Goal: Information Seeking & Learning: Learn about a topic

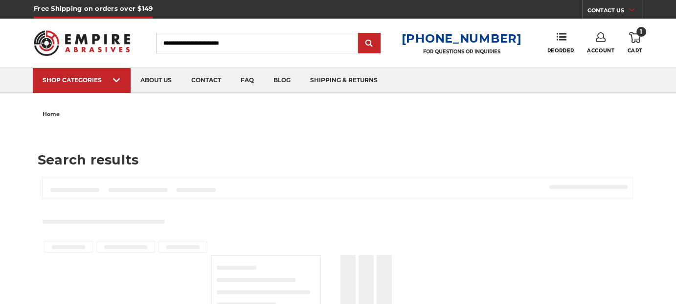
type input "**********"
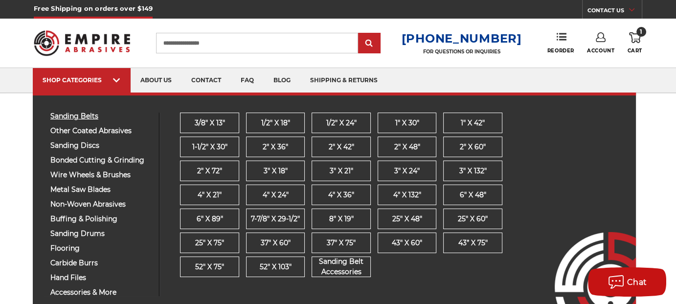
click at [75, 117] on span "sanding belts" at bounding box center [100, 115] width 101 height 7
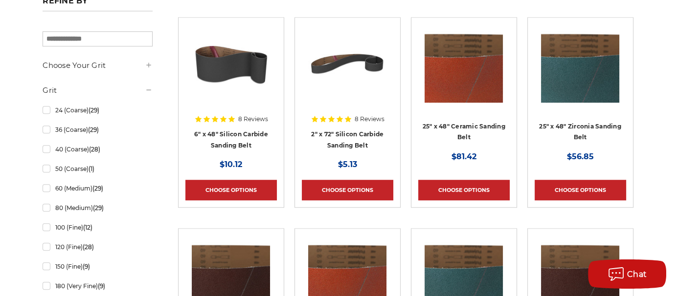
scroll to position [795, 0]
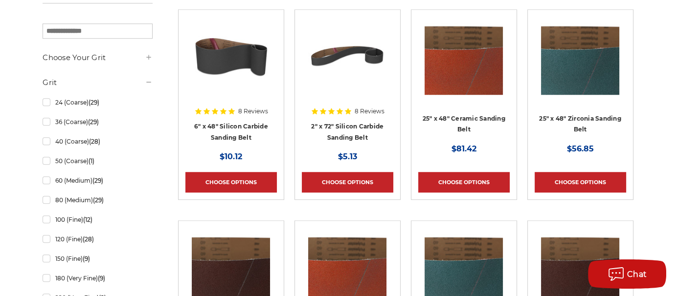
click at [147, 55] on icon at bounding box center [149, 57] width 8 height 8
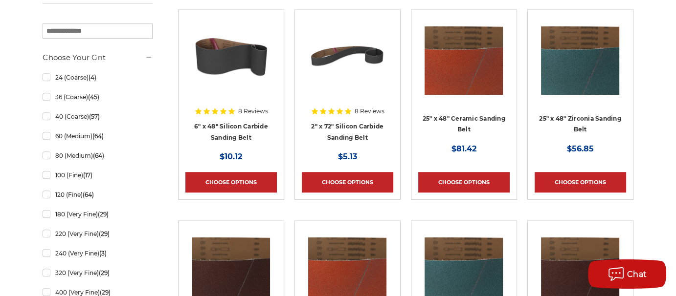
click at [147, 55] on icon at bounding box center [149, 57] width 8 height 8
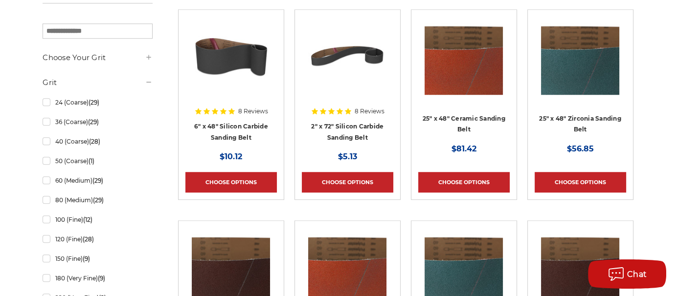
click at [149, 83] on icon at bounding box center [149, 82] width 8 height 8
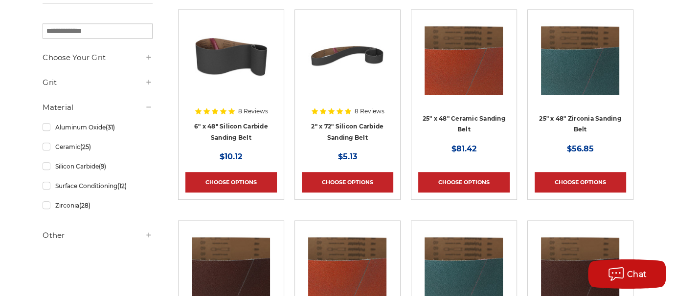
click at [149, 83] on use at bounding box center [148, 82] width 4 height 4
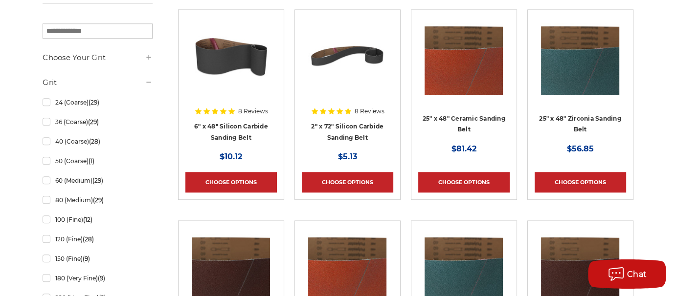
click at [148, 56] on icon at bounding box center [149, 57] width 8 height 8
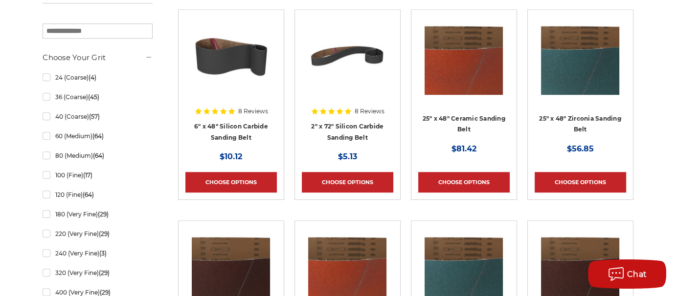
click at [148, 56] on icon at bounding box center [149, 57] width 8 height 8
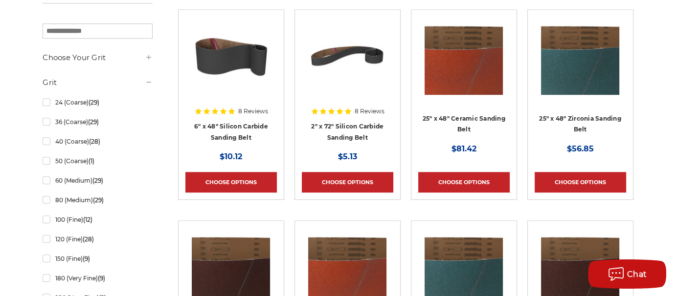
click at [148, 58] on icon at bounding box center [149, 57] width 8 height 8
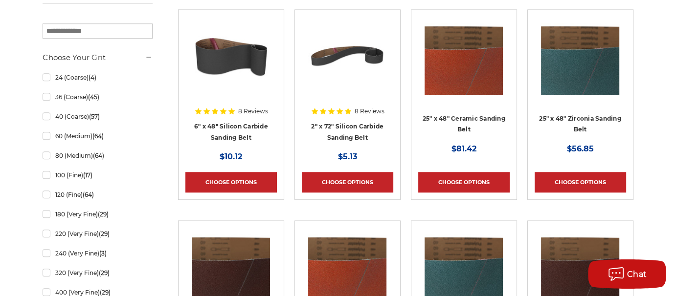
click at [148, 58] on icon at bounding box center [149, 57] width 8 height 8
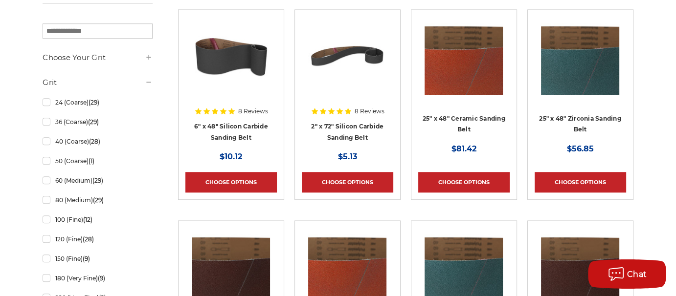
click at [148, 80] on icon at bounding box center [149, 82] width 8 height 8
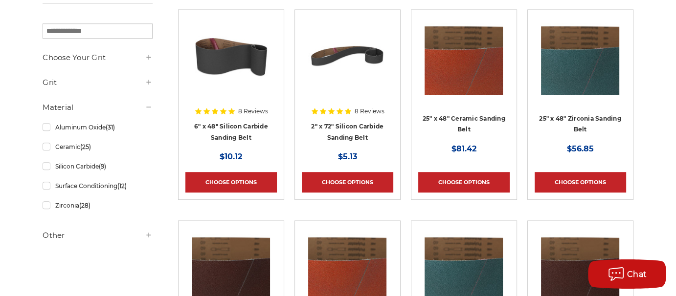
click at [148, 59] on icon at bounding box center [149, 57] width 8 height 8
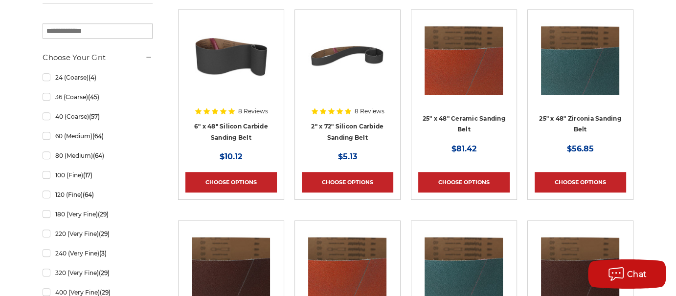
click at [148, 59] on icon at bounding box center [149, 57] width 8 height 8
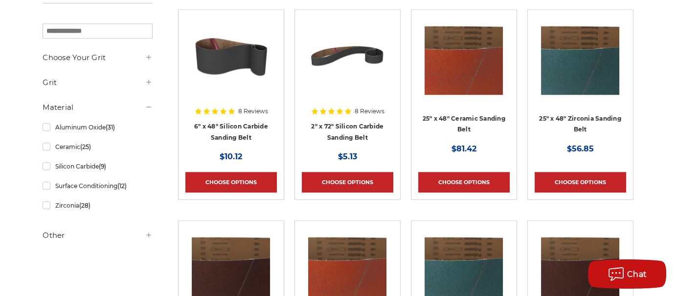
click at [150, 234] on icon at bounding box center [149, 235] width 8 height 8
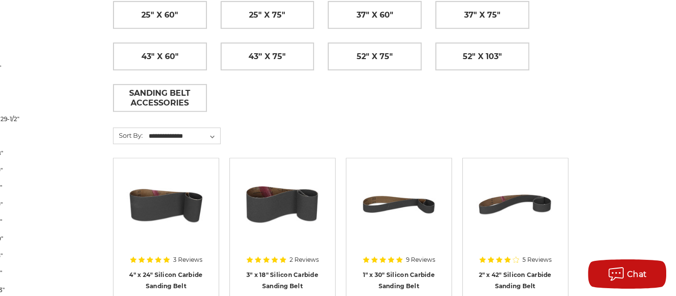
scroll to position [431, 65]
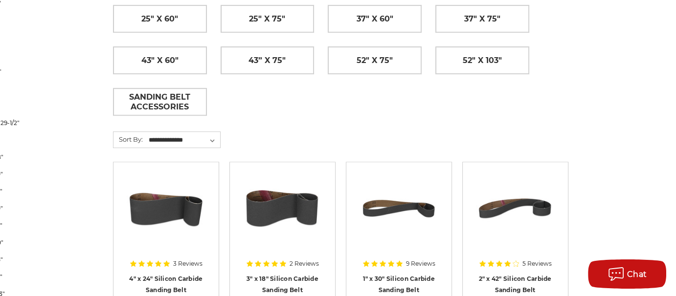
click at [276, 206] on img at bounding box center [282, 208] width 78 height 78
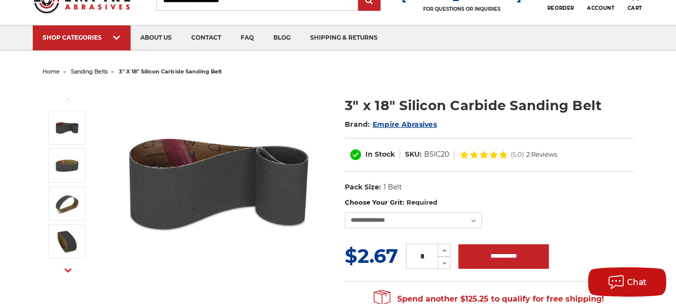
scroll to position [43, 0]
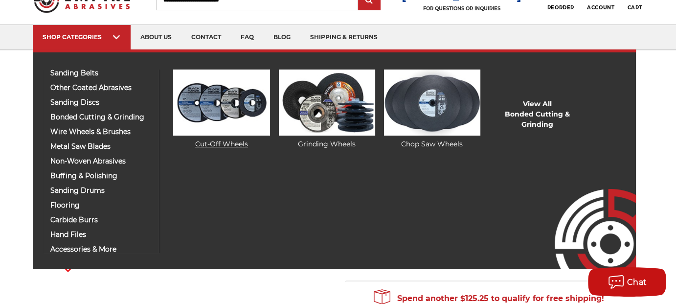
click at [222, 141] on link "Cut-Off Wheels" at bounding box center [221, 109] width 96 height 80
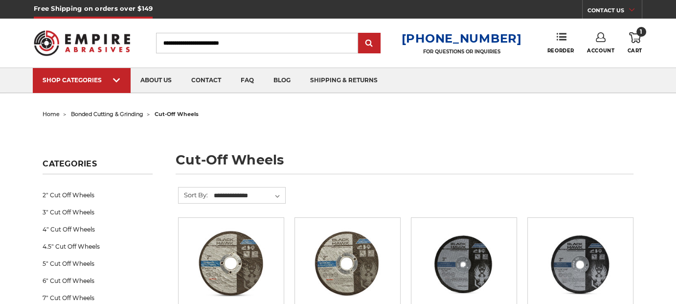
click at [267, 262] on img at bounding box center [231, 263] width 78 height 78
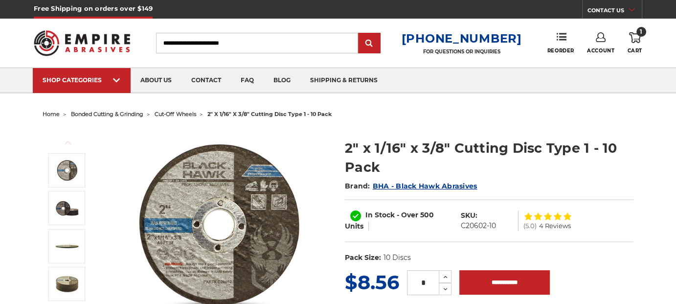
scroll to position [89, 0]
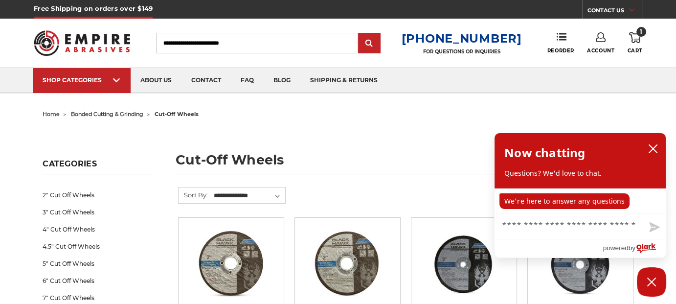
click at [130, 113] on span "bonded cutting & grinding" at bounding box center [107, 114] width 72 height 7
click at [122, 113] on span "bonded cutting & grinding" at bounding box center [107, 114] width 72 height 7
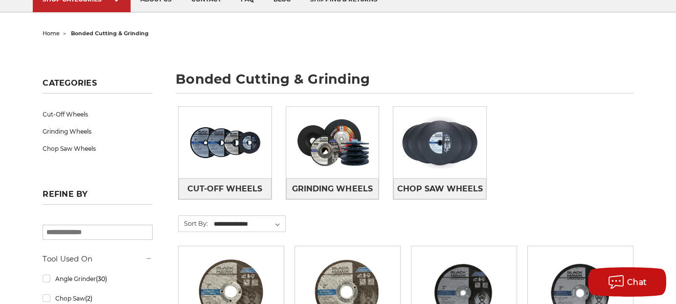
scroll to position [81, 0]
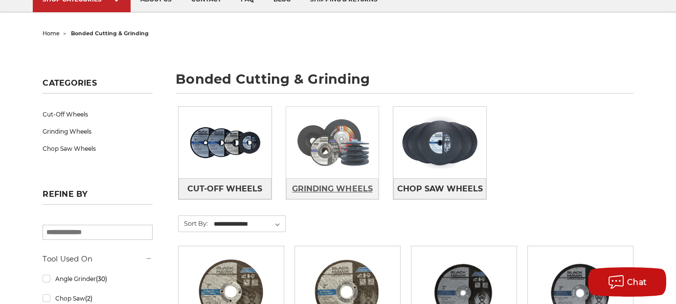
click at [360, 190] on span "Grinding Wheels" at bounding box center [332, 188] width 80 height 17
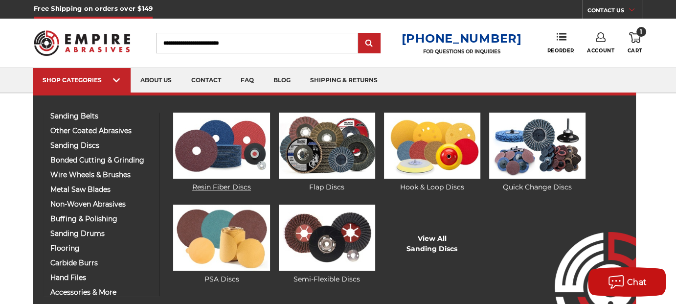
click at [203, 188] on link "Resin Fiber Discs" at bounding box center [221, 152] width 96 height 80
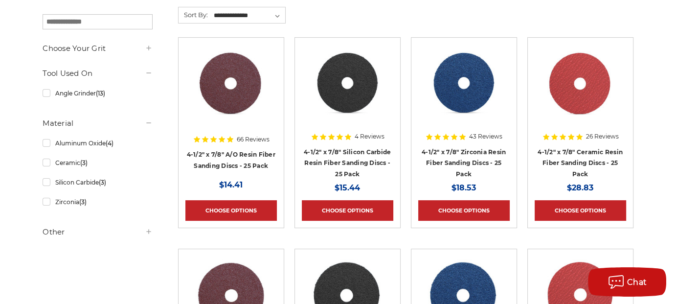
scroll to position [181, 0]
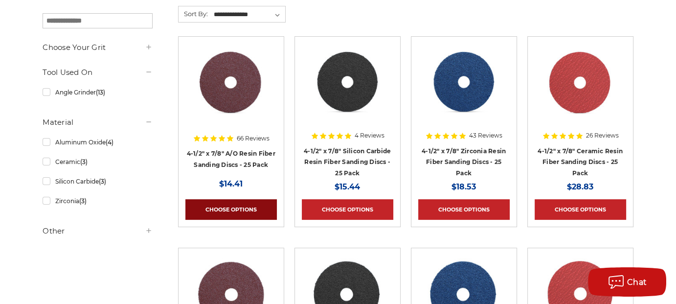
click at [229, 212] on link "Choose Options" at bounding box center [230, 209] width 91 height 21
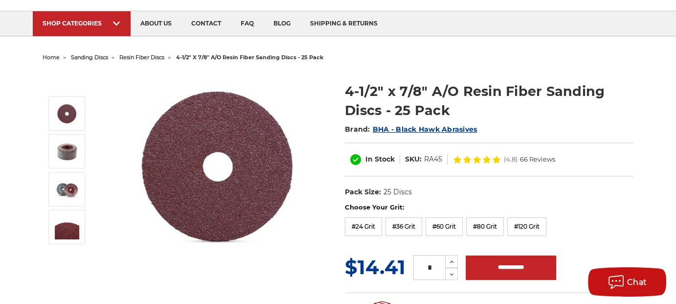
scroll to position [57, 0]
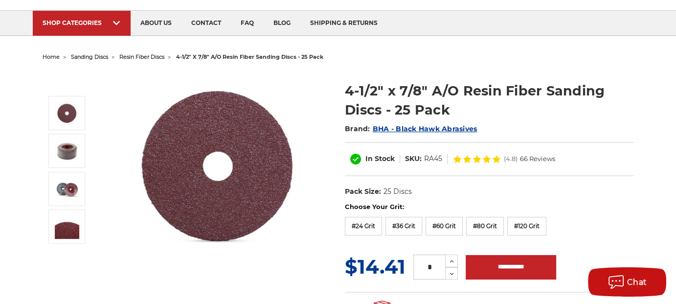
click at [157, 58] on span "resin fiber discs" at bounding box center [141, 56] width 45 height 7
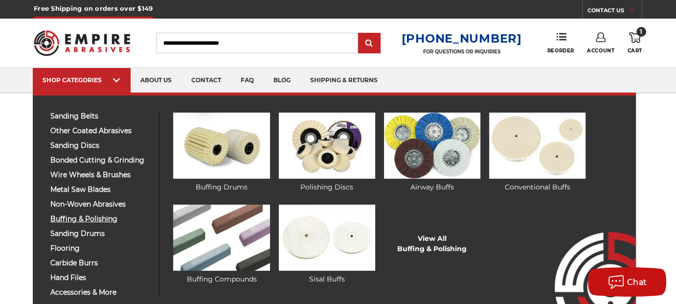
click at [79, 220] on span "buffing & polishing" at bounding box center [100, 218] width 101 height 7
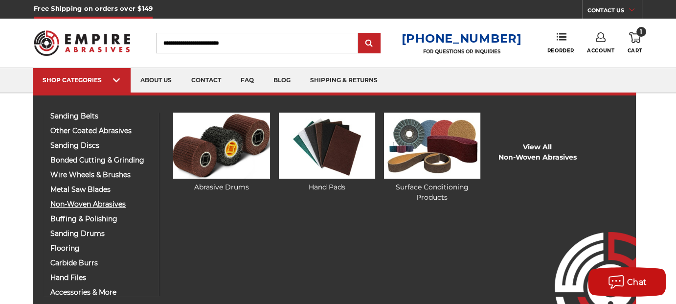
scroll to position [71, 0]
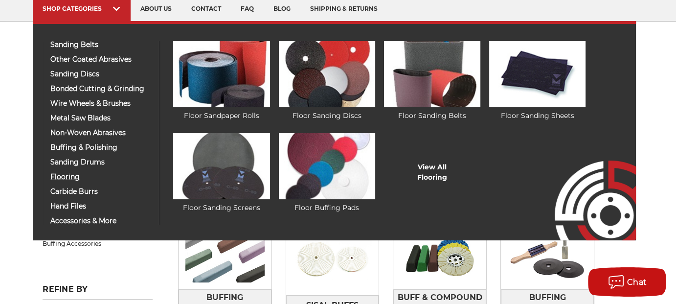
click at [71, 174] on span "flooring" at bounding box center [100, 176] width 101 height 7
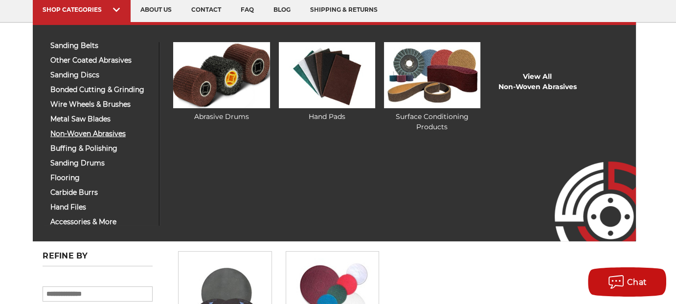
scroll to position [70, 0]
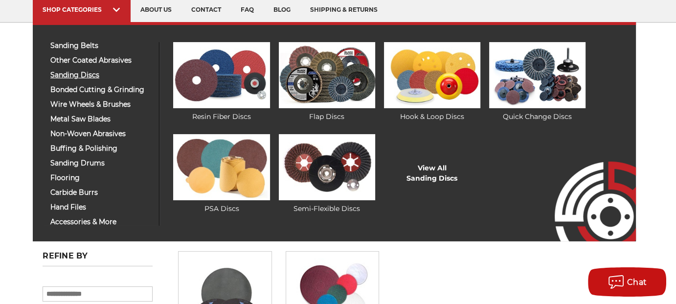
click at [77, 78] on span "sanding discs" at bounding box center [100, 74] width 101 height 7
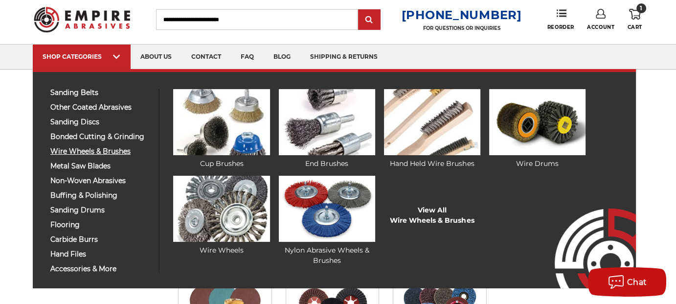
scroll to position [30, 0]
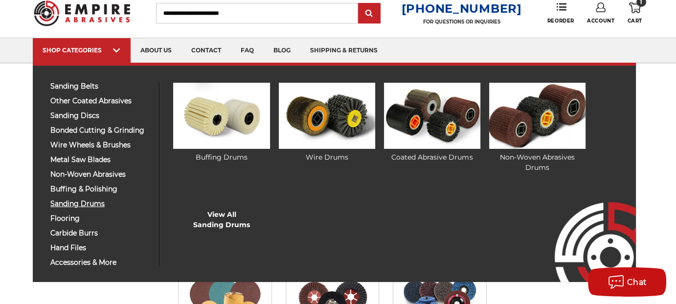
click at [66, 203] on span "sanding drums" at bounding box center [100, 203] width 101 height 7
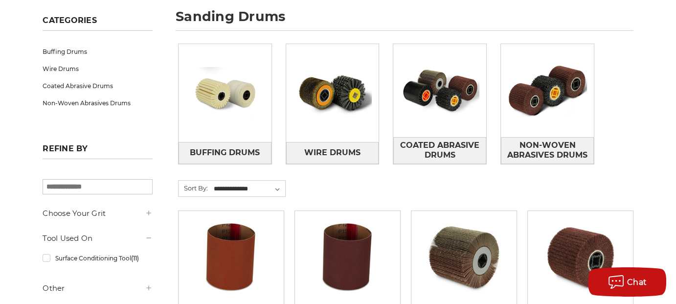
scroll to position [249, 0]
